Goal: Task Accomplishment & Management: Manage account settings

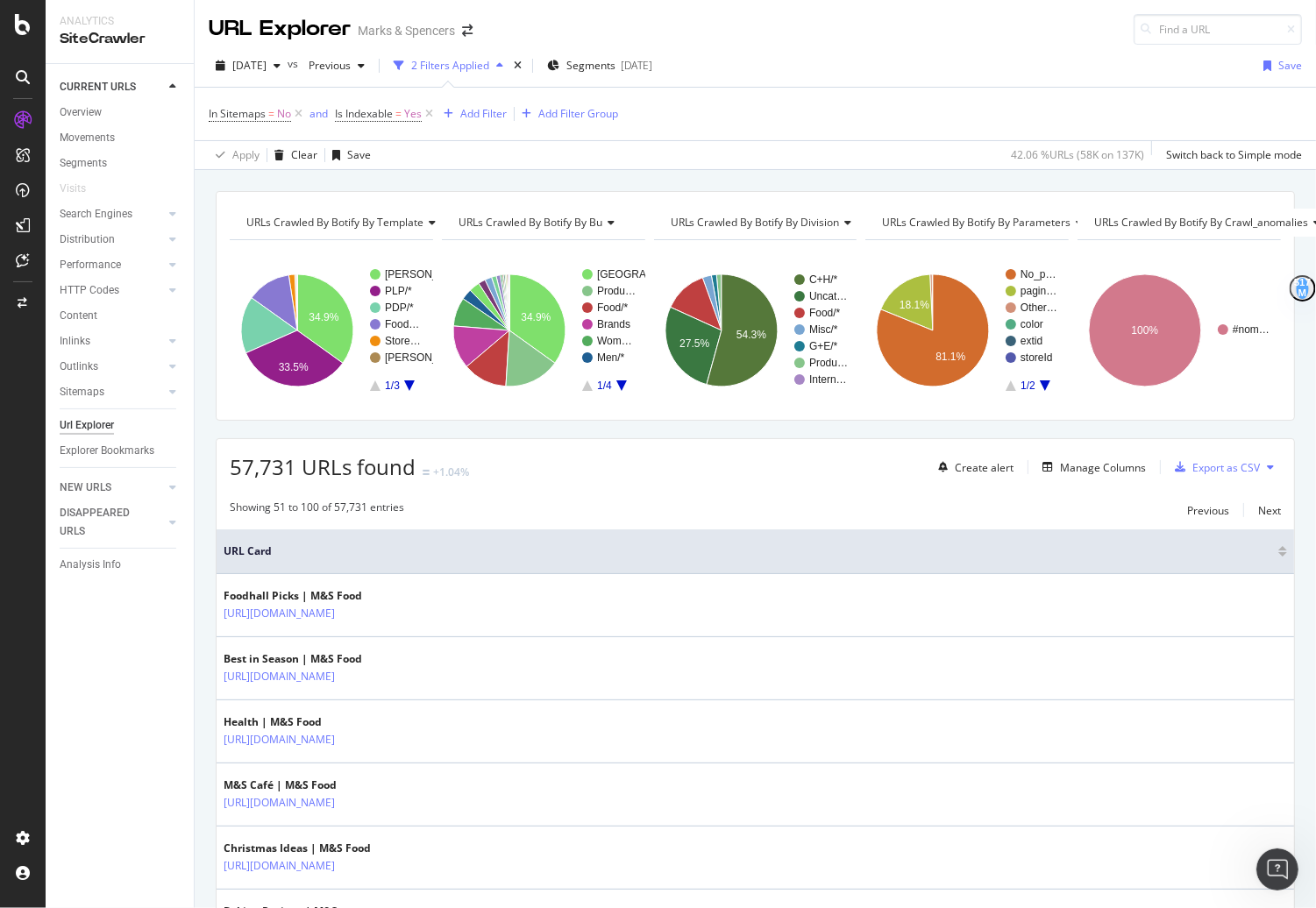
scroll to position [1374, 0]
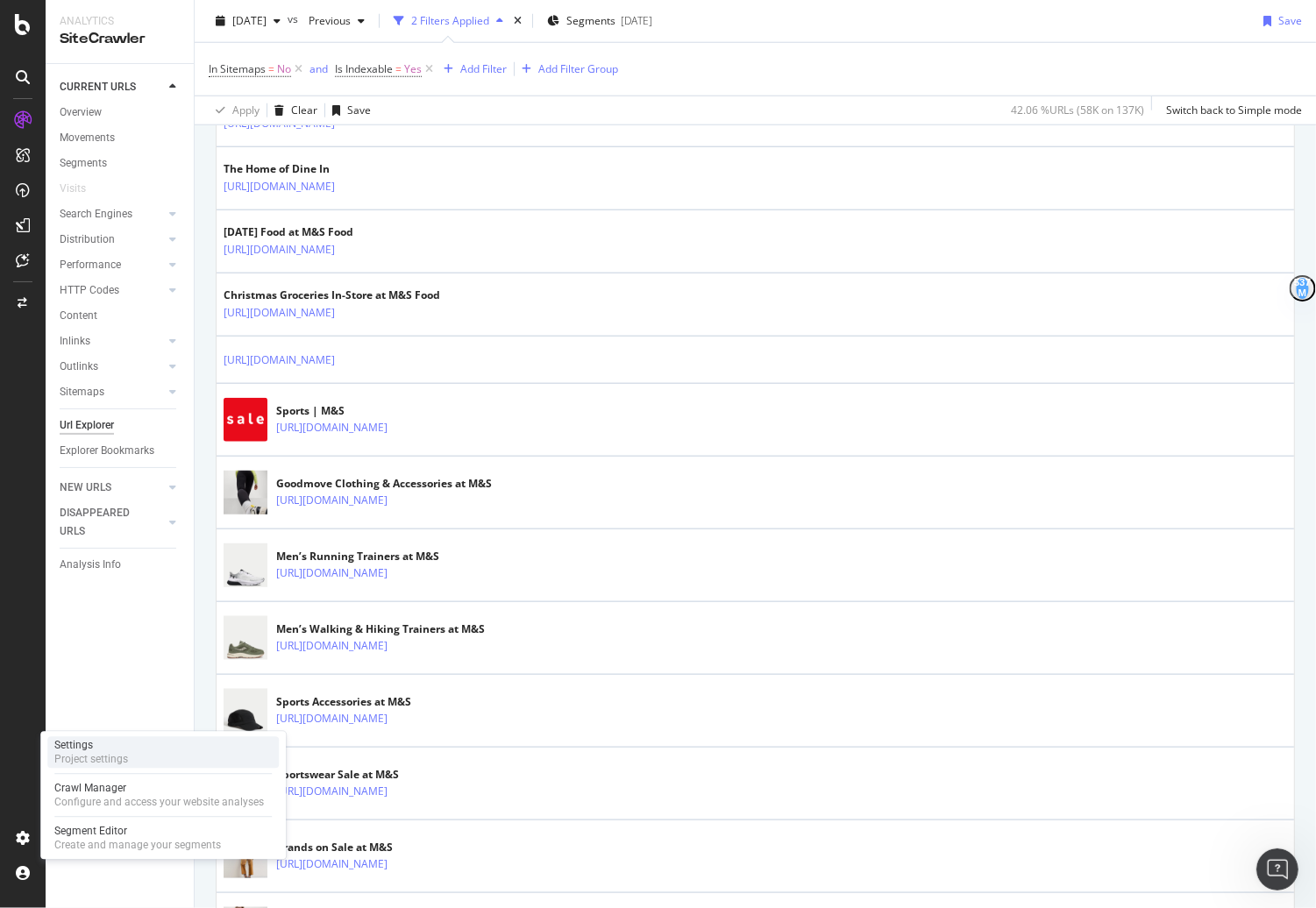
click at [78, 751] on div "Settings" at bounding box center [92, 745] width 74 height 14
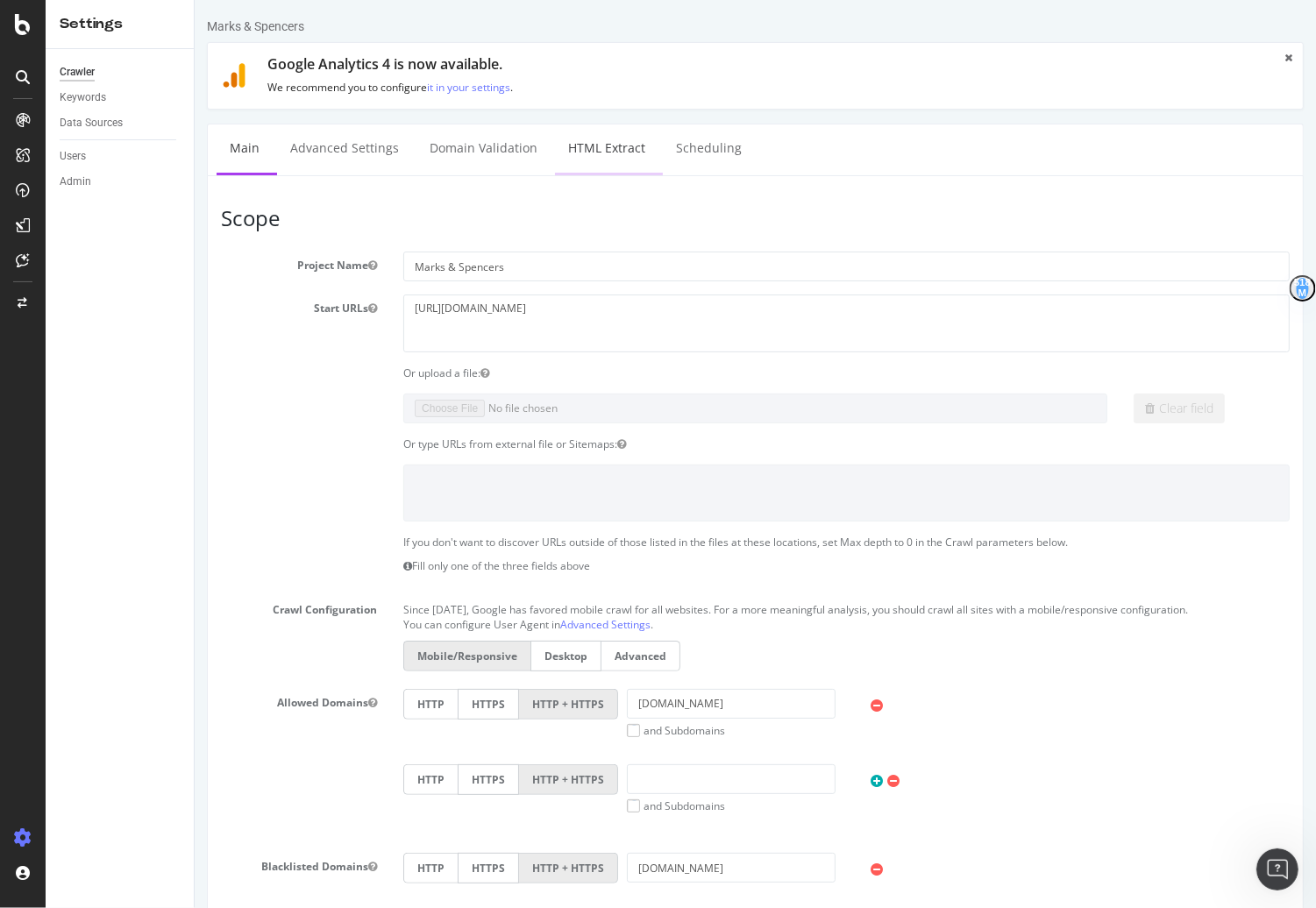
click at [610, 150] on link "HTML Extract" at bounding box center [605, 148] width 103 height 48
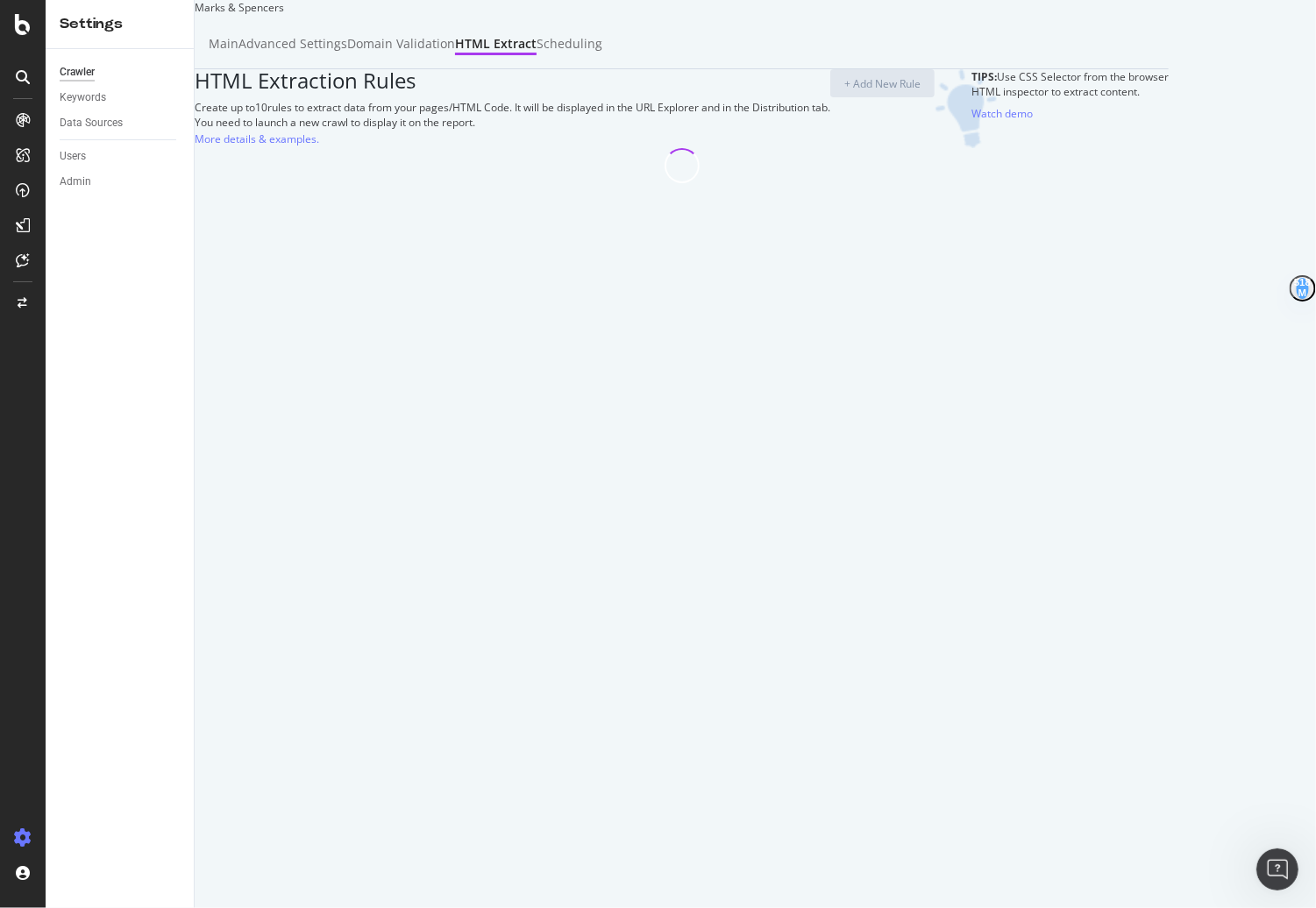
select select "exist"
select select "i"
select select "count"
select select "exist"
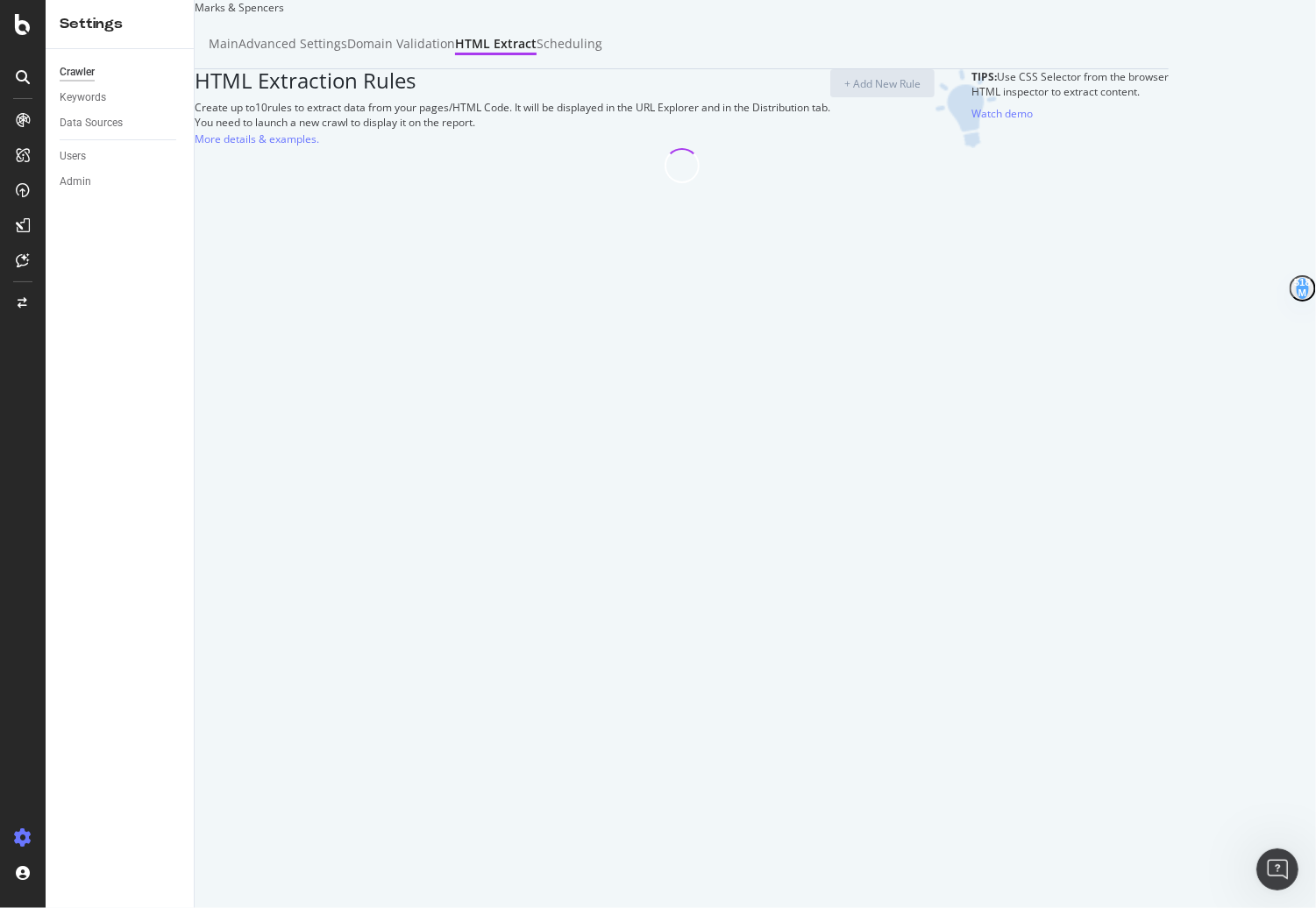
select select "exist"
select select "html.length"
select select "list"
select select "html.length"
